Goal: Information Seeking & Learning: Learn about a topic

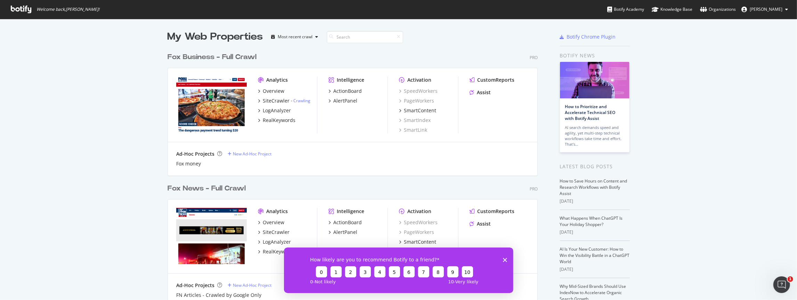
click at [227, 187] on div "Fox News - Full Crawl" at bounding box center [207, 189] width 78 height 10
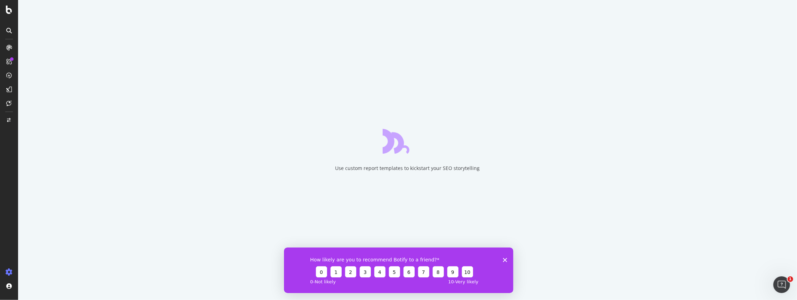
click at [504, 259] on icon "Close survey" at bounding box center [505, 260] width 4 height 4
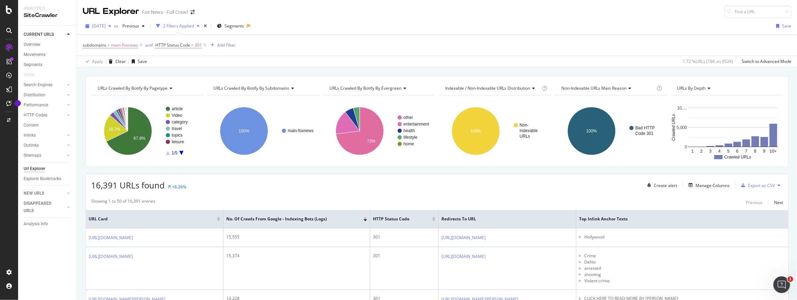
click at [106, 25] on span "[DATE]" at bounding box center [99, 26] width 14 height 6
click at [131, 51] on div "2025 Sep. 4th 2.9M URLs" at bounding box center [124, 51] width 62 height 6
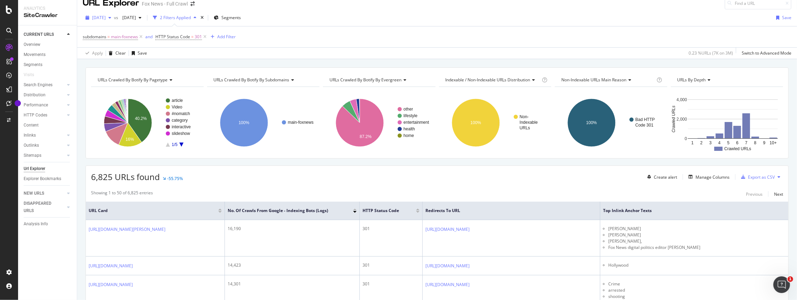
scroll to position [1, 0]
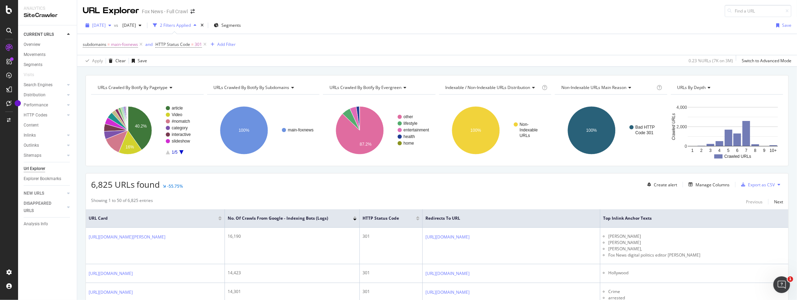
click at [106, 27] on span "2025 Sep. 4th" at bounding box center [99, 25] width 14 height 6
click at [324, 43] on div "subdomains = main-foxnews and HTTP Status Code = 301 Add Filter" at bounding box center [437, 44] width 709 height 21
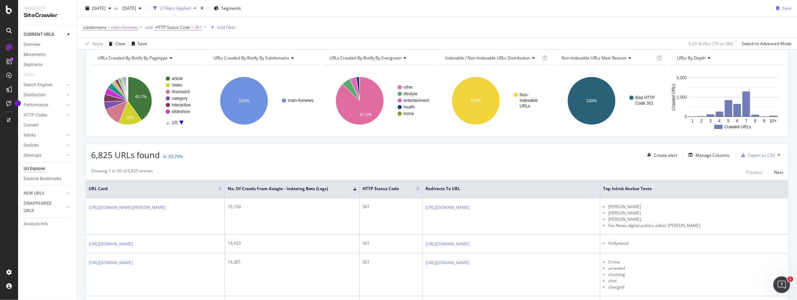
scroll to position [44, 0]
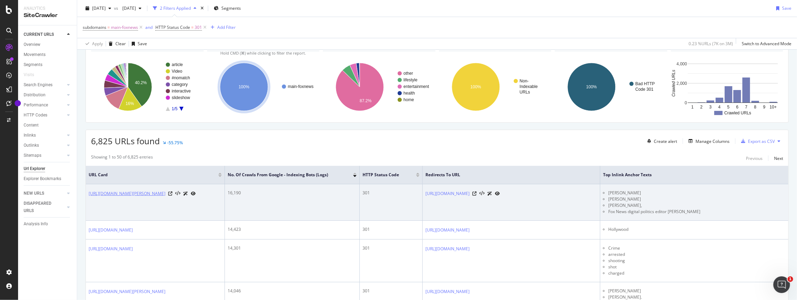
click at [165, 192] on link "https://www.foxnews.com/person/s/chris-stirewalt" at bounding box center [127, 193] width 77 height 7
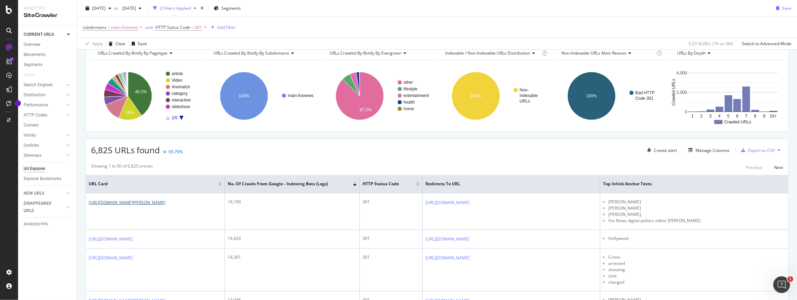
scroll to position [56, 0]
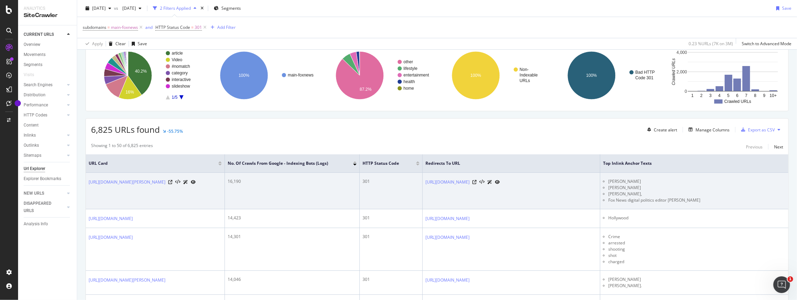
click at [231, 180] on div "16,190" at bounding box center [292, 181] width 129 height 6
click at [229, 180] on div "16,190" at bounding box center [292, 181] width 129 height 6
drag, startPoint x: 229, startPoint y: 180, endPoint x: 244, endPoint y: 180, distance: 15.0
click at [244, 180] on div "16,190" at bounding box center [292, 181] width 129 height 6
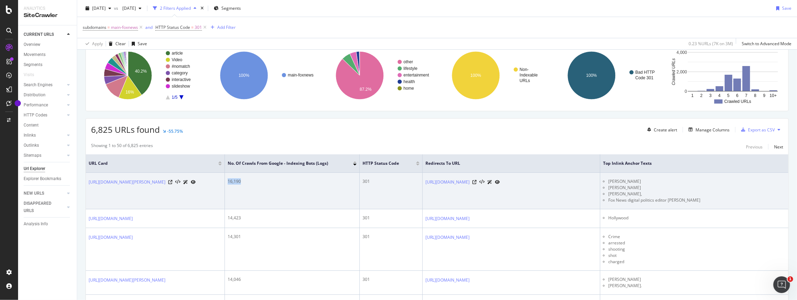
drag, startPoint x: 251, startPoint y: 178, endPoint x: 247, endPoint y: 180, distance: 4.4
click at [251, 178] on div "16,190" at bounding box center [292, 181] width 129 height 6
drag, startPoint x: 247, startPoint y: 180, endPoint x: 227, endPoint y: 179, distance: 20.5
click at [228, 179] on div "16,190" at bounding box center [292, 181] width 129 height 6
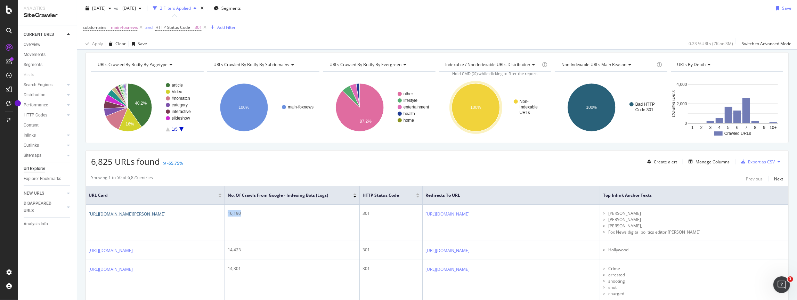
scroll to position [49, 0]
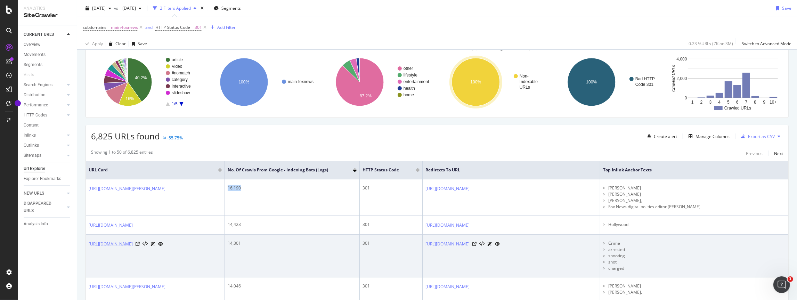
click at [133, 241] on link "https://www.foxnews.com/category/us/crime" at bounding box center [111, 244] width 44 height 7
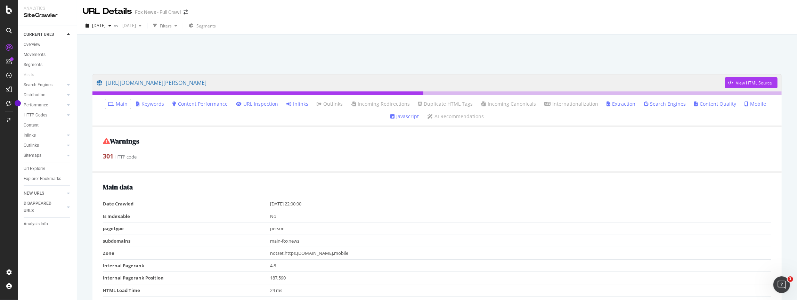
click at [287, 101] on link "Inlinks" at bounding box center [298, 103] width 22 height 7
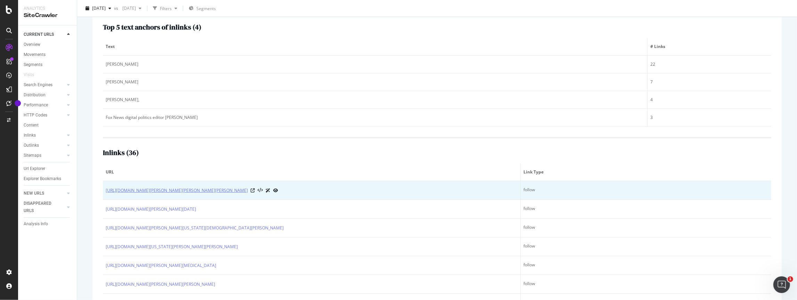
scroll to position [114, 0]
drag, startPoint x: 105, startPoint y: 190, endPoint x: 284, endPoint y: 186, distance: 179.8
click at [284, 186] on td "https://www.foxnews.com/politics/chris-stirewalt-marianne-williamson-candidates…" at bounding box center [312, 190] width 418 height 19
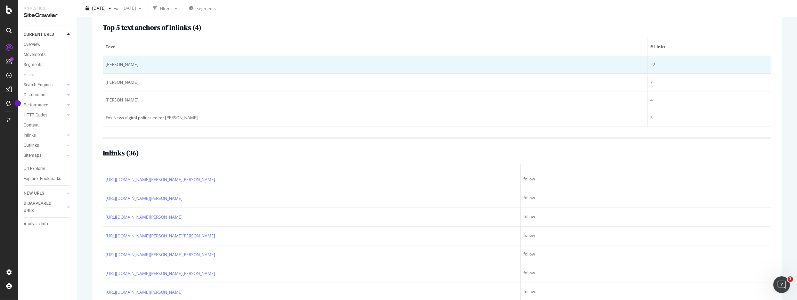
click at [111, 64] on div "[PERSON_NAME]" at bounding box center [375, 65] width 539 height 6
drag, startPoint x: 111, startPoint y: 64, endPoint x: 127, endPoint y: 64, distance: 15.6
click at [127, 64] on div "[PERSON_NAME]" at bounding box center [375, 65] width 539 height 6
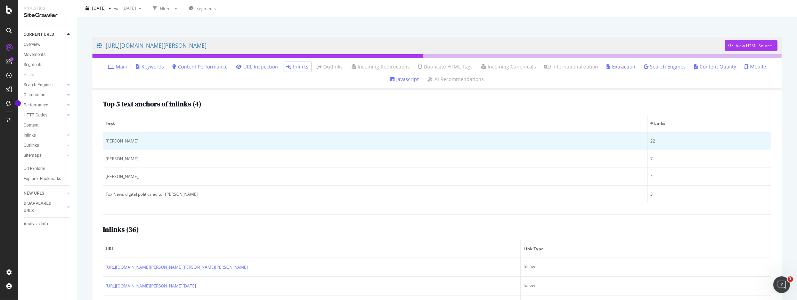
scroll to position [0, 0]
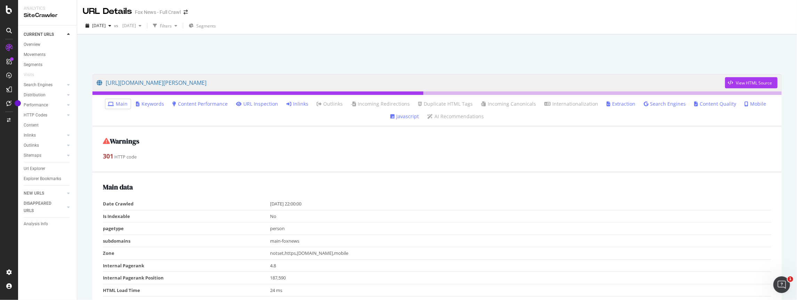
click at [288, 105] on link "Inlinks" at bounding box center [298, 103] width 22 height 7
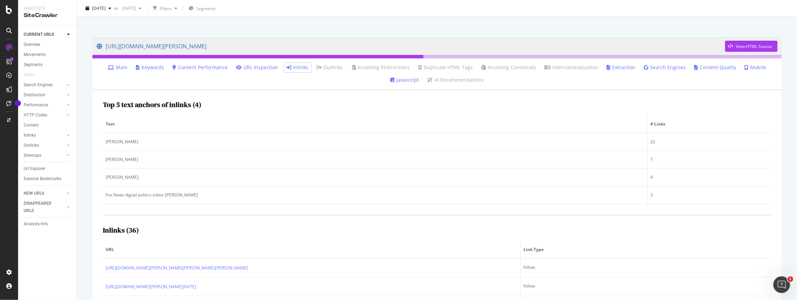
scroll to position [55, 0]
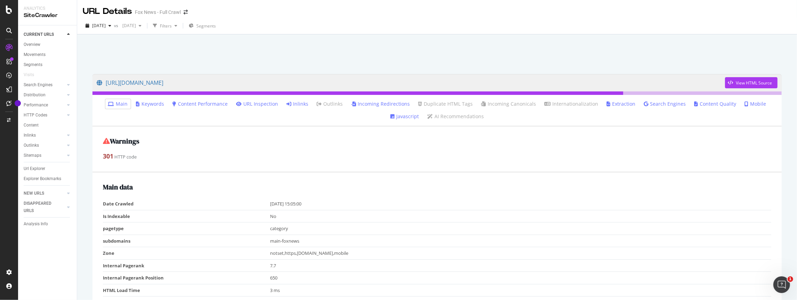
click at [287, 105] on link "Inlinks" at bounding box center [298, 103] width 22 height 7
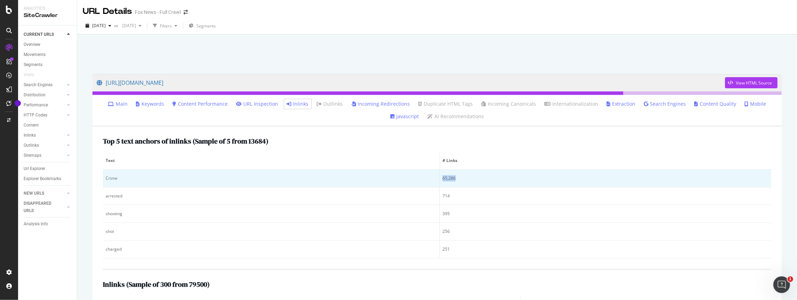
drag, startPoint x: 464, startPoint y: 178, endPoint x: 445, endPoint y: 179, distance: 19.8
click at [445, 179] on div "65,286" at bounding box center [605, 178] width 326 height 6
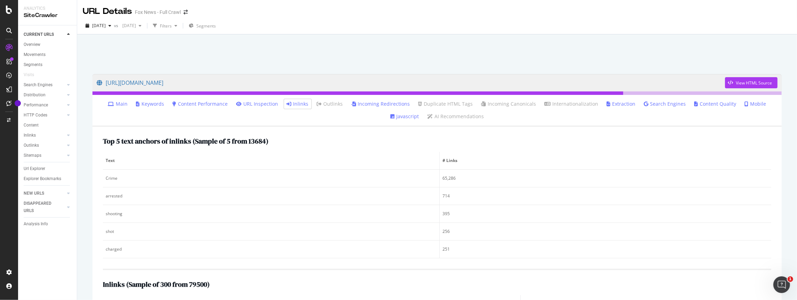
click at [303, 52] on div at bounding box center [437, 53] width 703 height 30
